Goal: Task Accomplishment & Management: Use online tool/utility

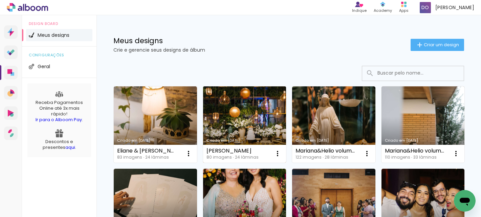
click at [244, 118] on link "Criado em [DATE]" at bounding box center [244, 125] width 83 height 76
